Goal: Information Seeking & Learning: Find specific page/section

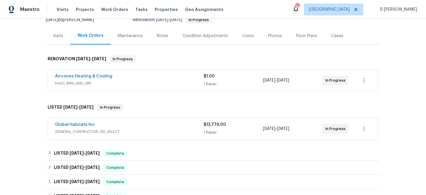
scroll to position [77, 0]
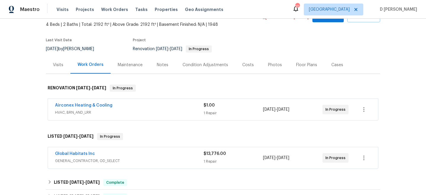
scroll to position [44, 0]
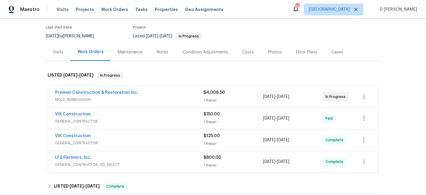
scroll to position [49, 0]
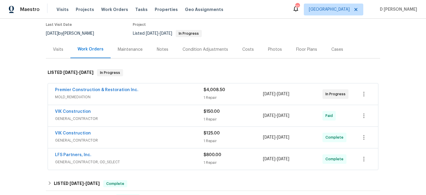
click at [155, 96] on span "MOLD_REMEDIATION" at bounding box center [129, 97] width 149 height 6
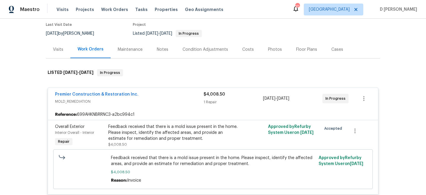
scroll to position [63, 0]
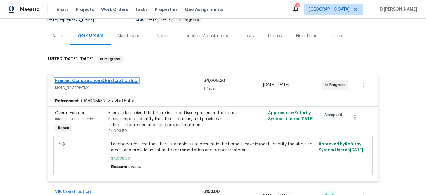
click at [106, 79] on link "Premier Construction & Restoration Inc." at bounding box center [97, 80] width 84 height 4
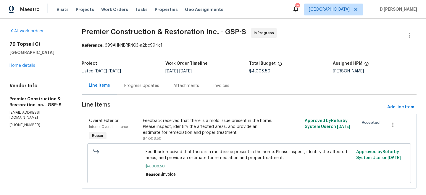
click at [136, 89] on div "Progress Updates" at bounding box center [141, 85] width 49 height 17
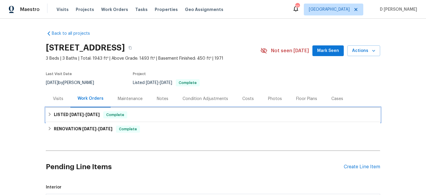
click at [52, 115] on div "LISTED 8/28/25 - 8/29/25 Complete" at bounding box center [213, 114] width 331 height 7
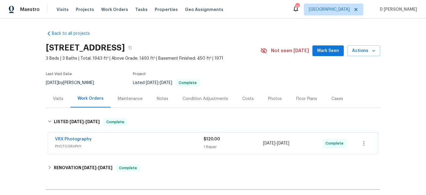
click at [59, 95] on div "Visits" at bounding box center [58, 98] width 25 height 17
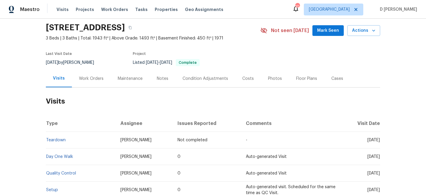
scroll to position [24, 0]
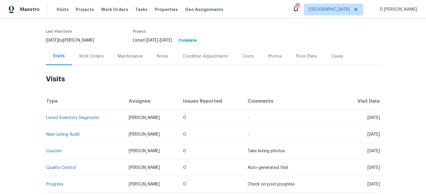
scroll to position [43, 0]
click at [91, 55] on div "Work Orders" at bounding box center [91, 56] width 25 height 6
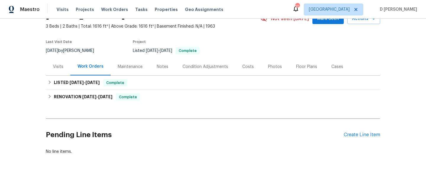
click at [61, 61] on div "Visits" at bounding box center [58, 66] width 25 height 17
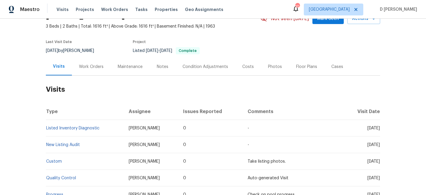
scroll to position [43, 0]
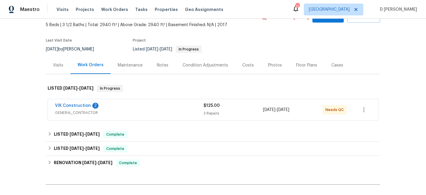
scroll to position [47, 0]
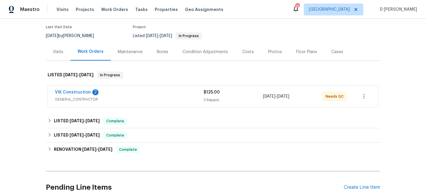
click at [157, 102] on span "GENERAL_CONTRACTOR" at bounding box center [129, 99] width 149 height 6
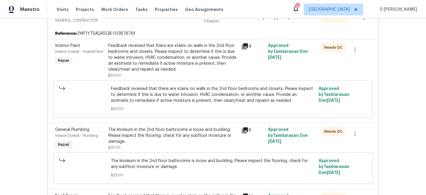
scroll to position [0, 0]
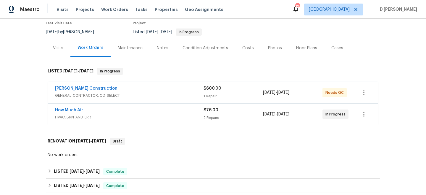
scroll to position [51, 0]
click at [94, 115] on span "HVAC, BRN_AND_LRR" at bounding box center [129, 116] width 149 height 6
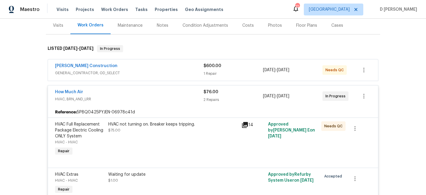
scroll to position [74, 0]
drag, startPoint x: 51, startPoint y: 92, endPoint x: 112, endPoint y: 92, distance: 61.6
click at [113, 92] on div "How Much Air HVAC, BRN_AND_LRR $76.00 2 Repairs [DATE] - [DATE] In Progress" at bounding box center [213, 95] width 331 height 21
copy link "How Much Air"
